Goal: Understand process/instructions: Learn how to perform a task or action

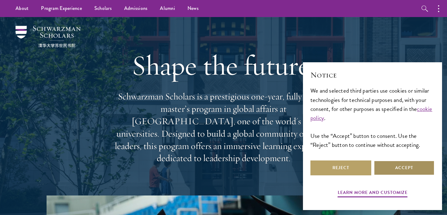
click at [389, 167] on button "Accept" at bounding box center [404, 168] width 61 height 15
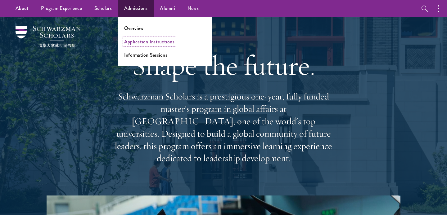
click at [135, 41] on link "Application Instructions" at bounding box center [149, 41] width 50 height 7
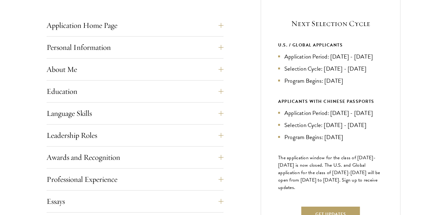
scroll to position [314, 0]
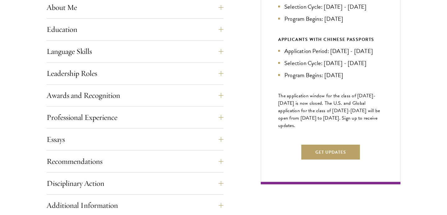
click at [33, 64] on div "Start the Process Take the first step toward joining a global community that wi…" at bounding box center [223, 86] width 447 height 438
